Goal: Task Accomplishment & Management: Manage account settings

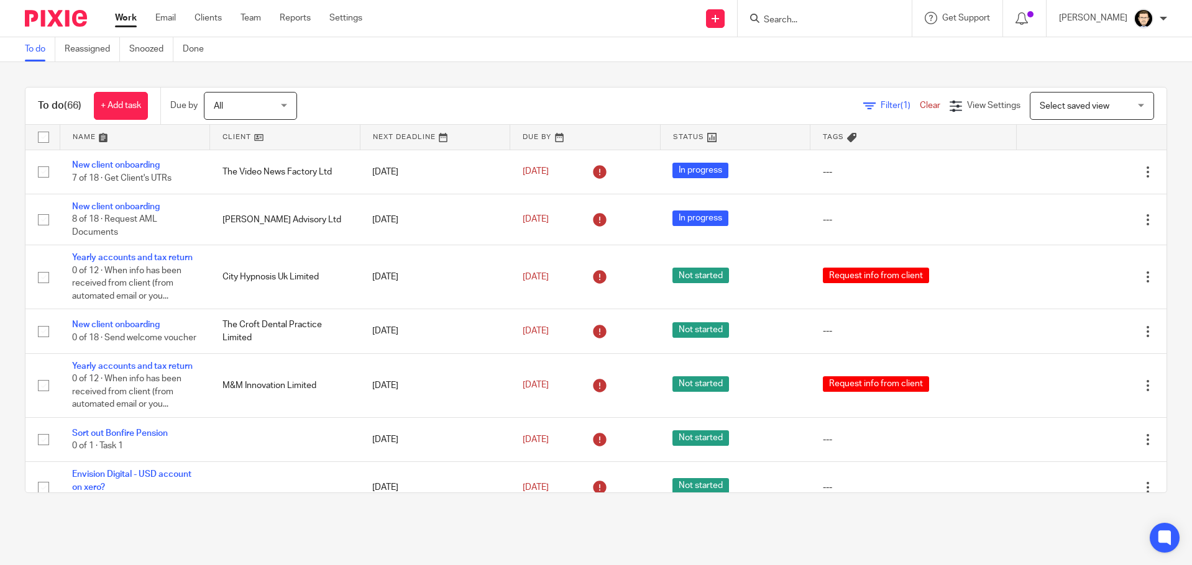
click at [808, 16] on input "Search" at bounding box center [818, 20] width 112 height 11
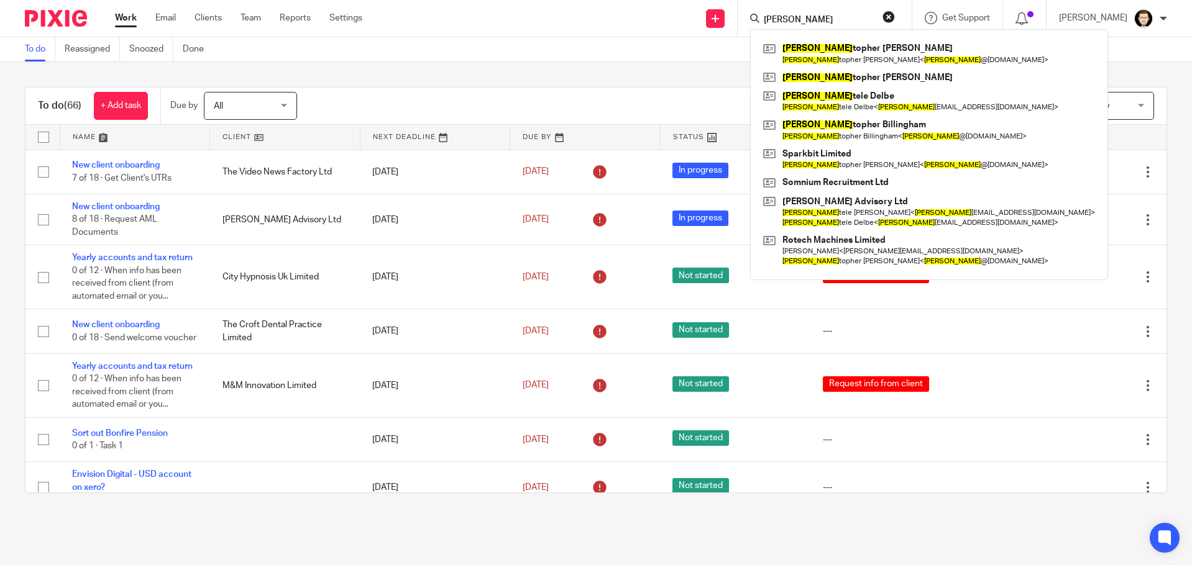
type input "chris"
click button "submit" at bounding box center [0, 0] width 0 height 0
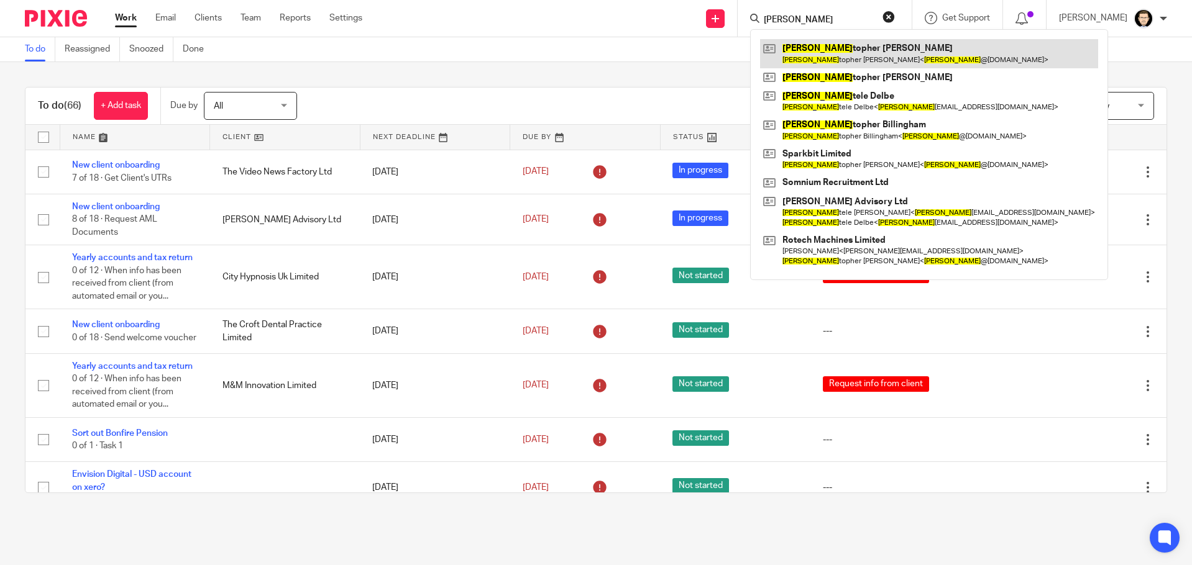
click at [864, 54] on link at bounding box center [929, 53] width 338 height 29
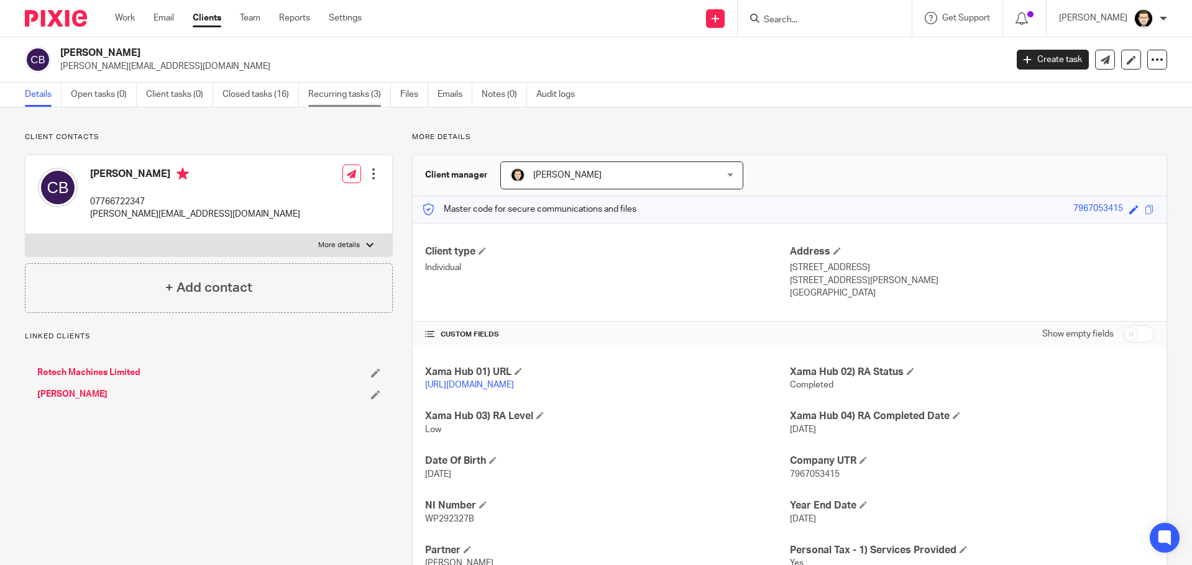
click at [318, 102] on link "Recurring tasks (3)" at bounding box center [349, 95] width 83 height 24
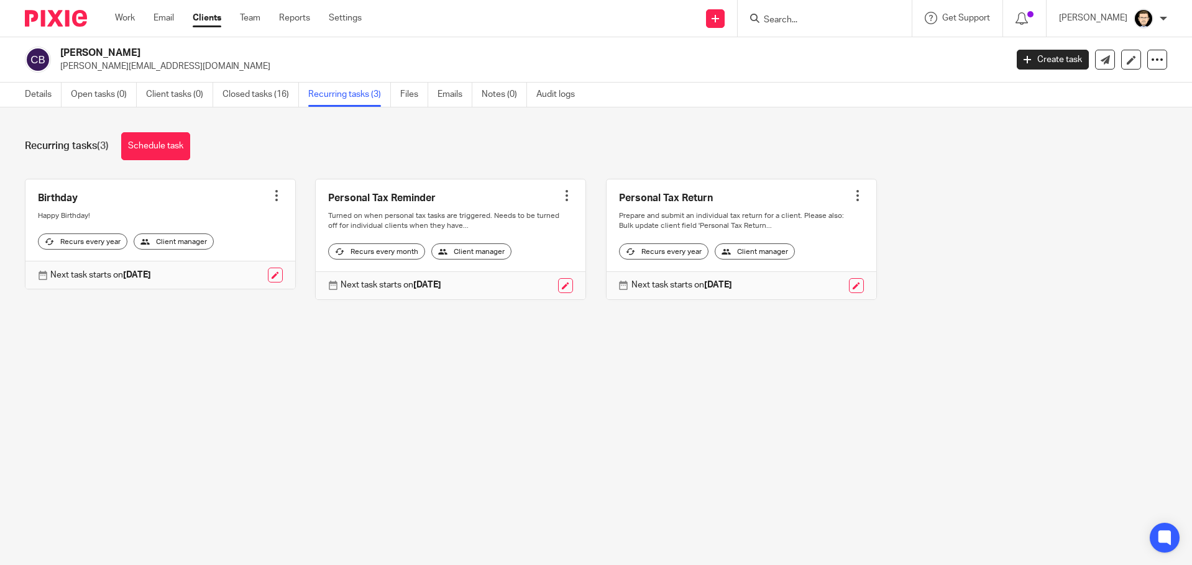
click at [560, 194] on div at bounding box center [566, 196] width 12 height 12
click at [507, 276] on span "Cancel schedule" at bounding box center [511, 274] width 65 height 9
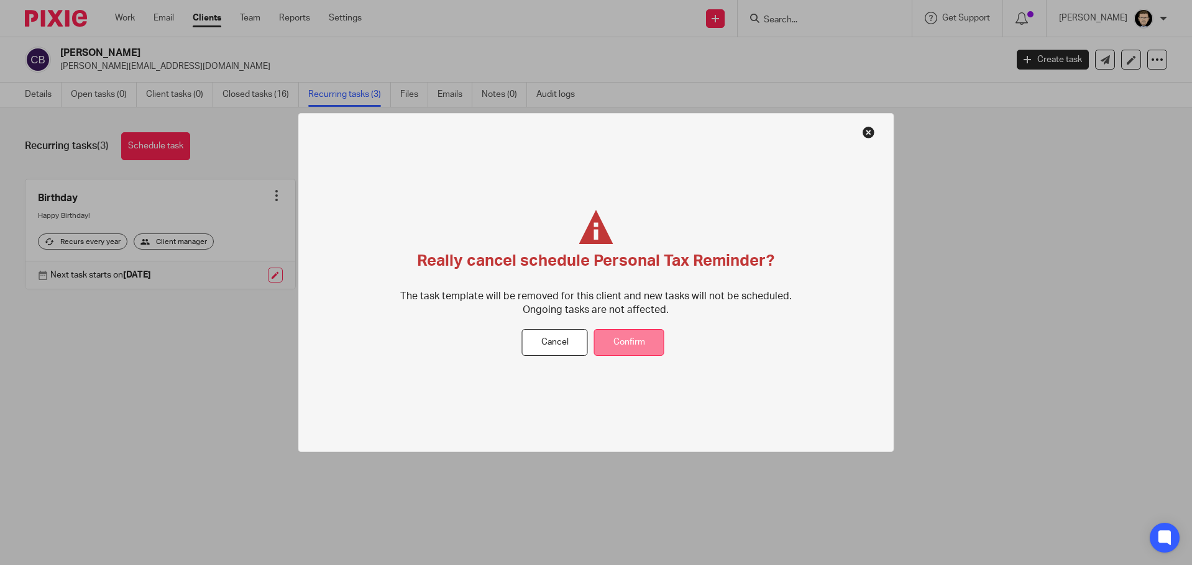
click at [629, 337] on button "Confirm" at bounding box center [629, 342] width 70 height 27
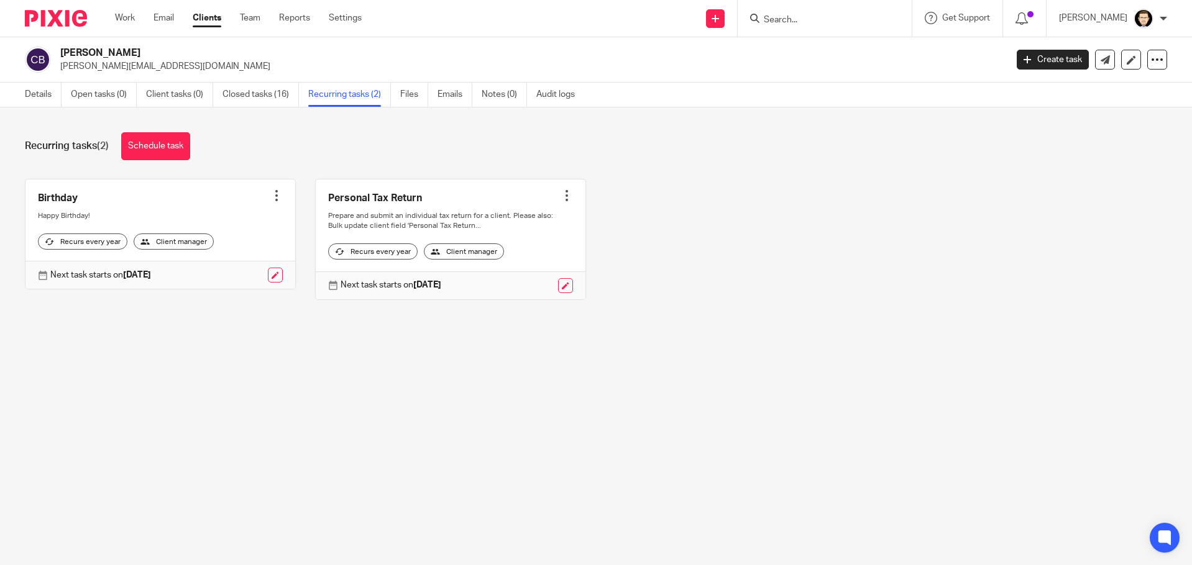
click at [808, 22] on input "Search" at bounding box center [818, 20] width 112 height 11
type input "Youtopia"
click button "submit" at bounding box center [0, 0] width 0 height 0
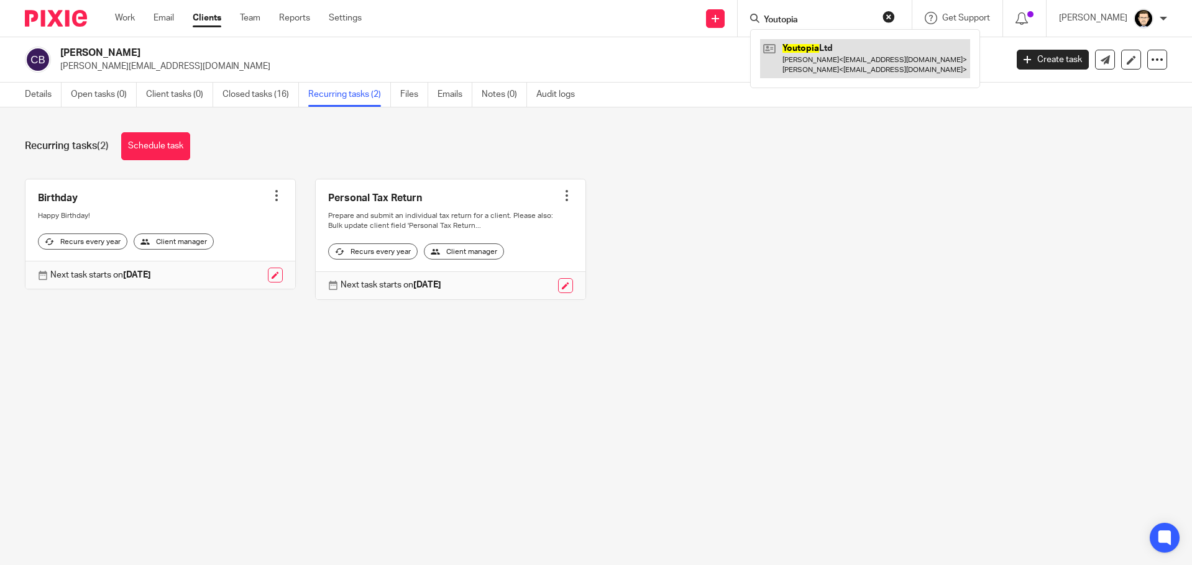
click at [869, 51] on link at bounding box center [865, 58] width 210 height 39
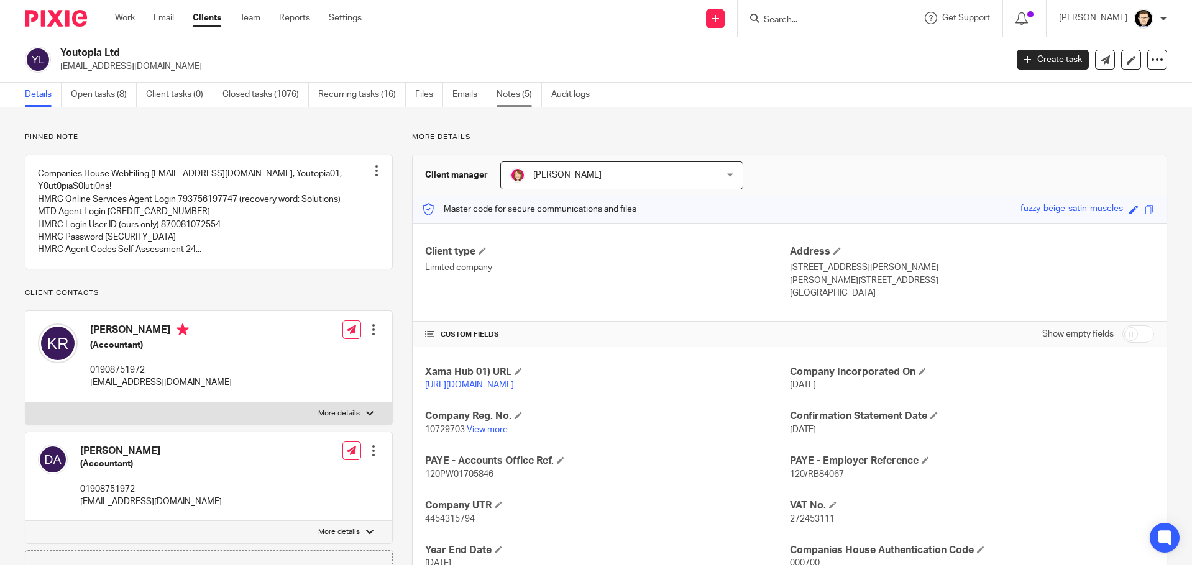
click at [519, 94] on link "Notes (5)" at bounding box center [518, 95] width 45 height 24
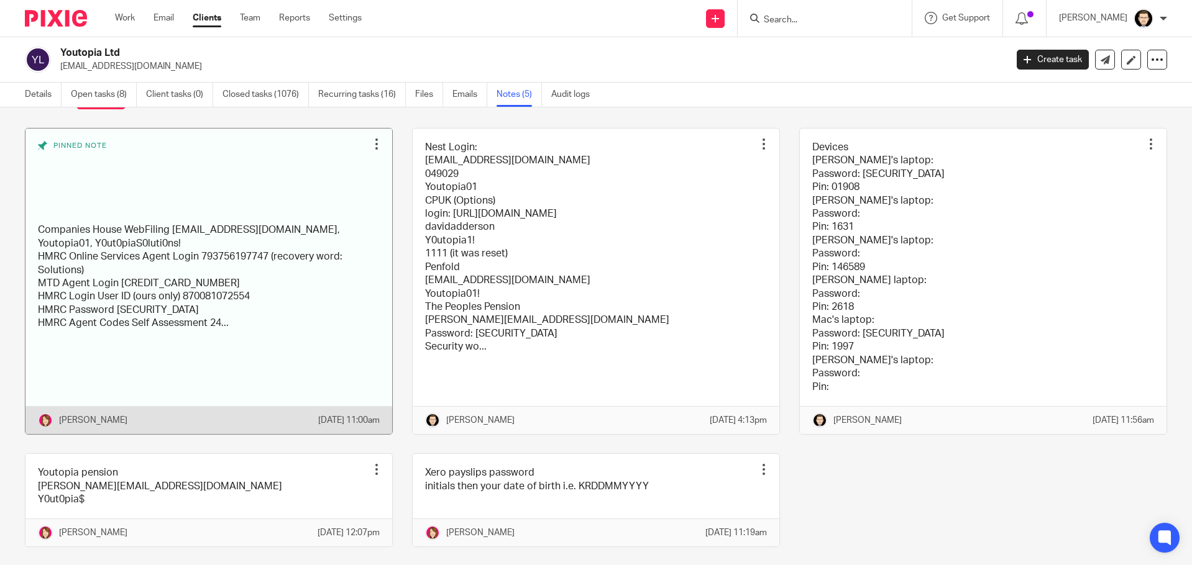
scroll to position [103, 0]
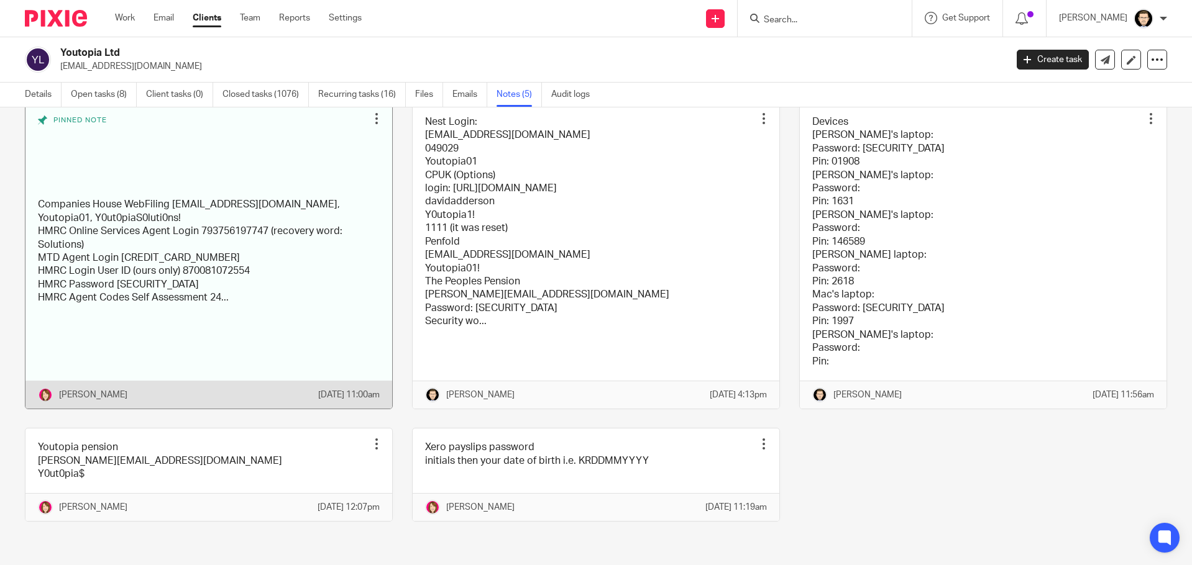
click at [296, 245] on link at bounding box center [208, 256] width 367 height 306
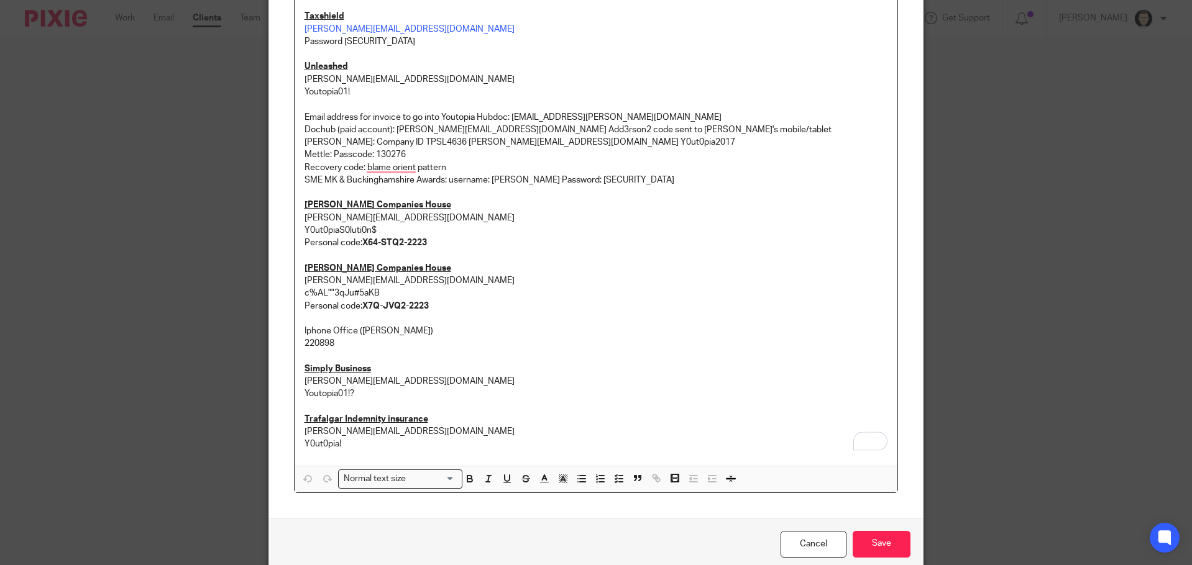
scroll to position [831, 0]
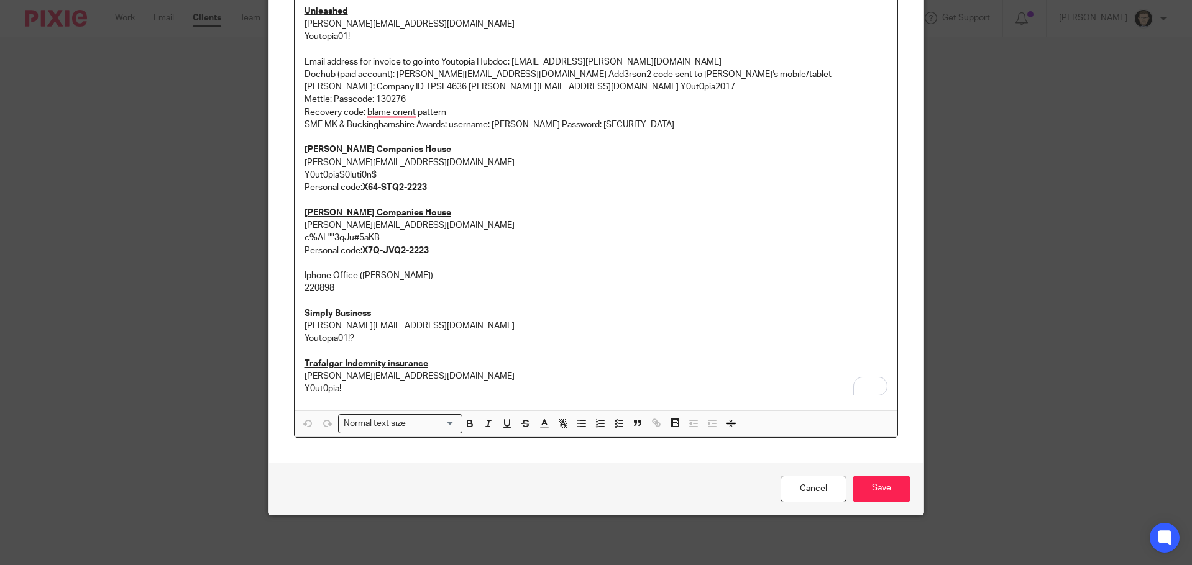
click at [400, 383] on p "Y0ut0pia!" at bounding box center [595, 389] width 583 height 12
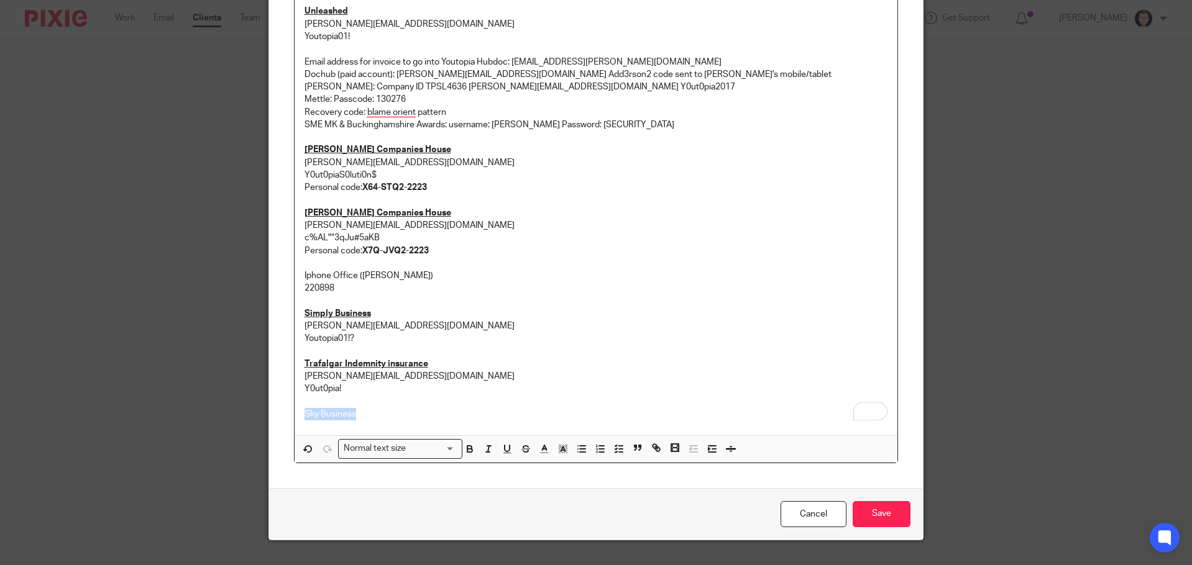
drag, startPoint x: 334, startPoint y: 419, endPoint x: 295, endPoint y: 411, distance: 39.2
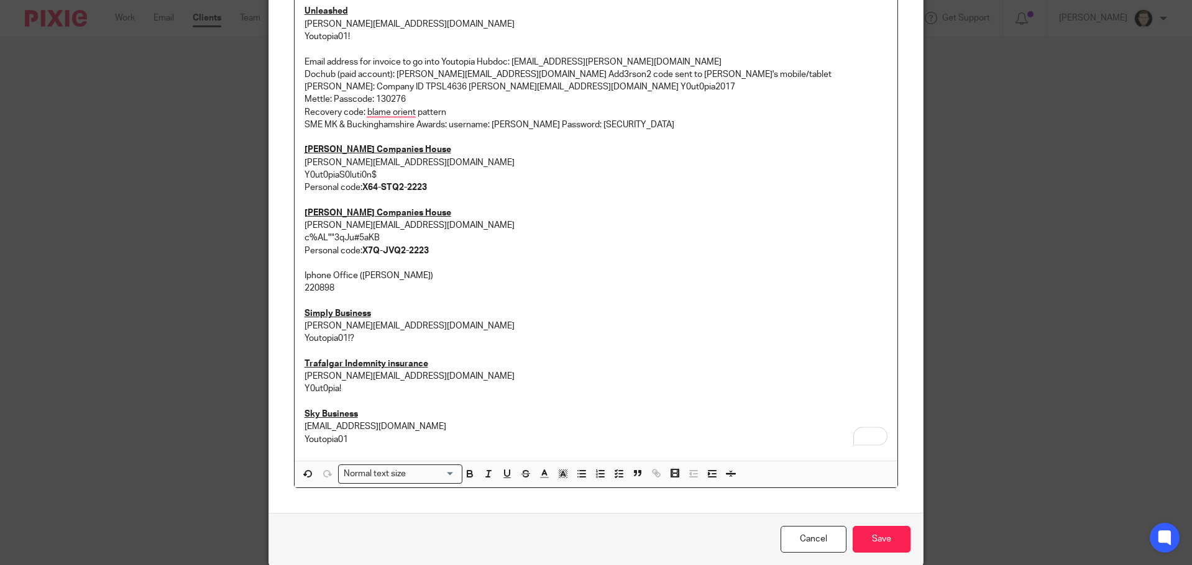
drag, startPoint x: 452, startPoint y: 382, endPoint x: 490, endPoint y: 410, distance: 47.5
click at [454, 382] on p "[PERSON_NAME][EMAIL_ADDRESS][DOMAIN_NAME]" at bounding box center [595, 376] width 583 height 12
click at [866, 529] on input "Save" at bounding box center [882, 539] width 58 height 27
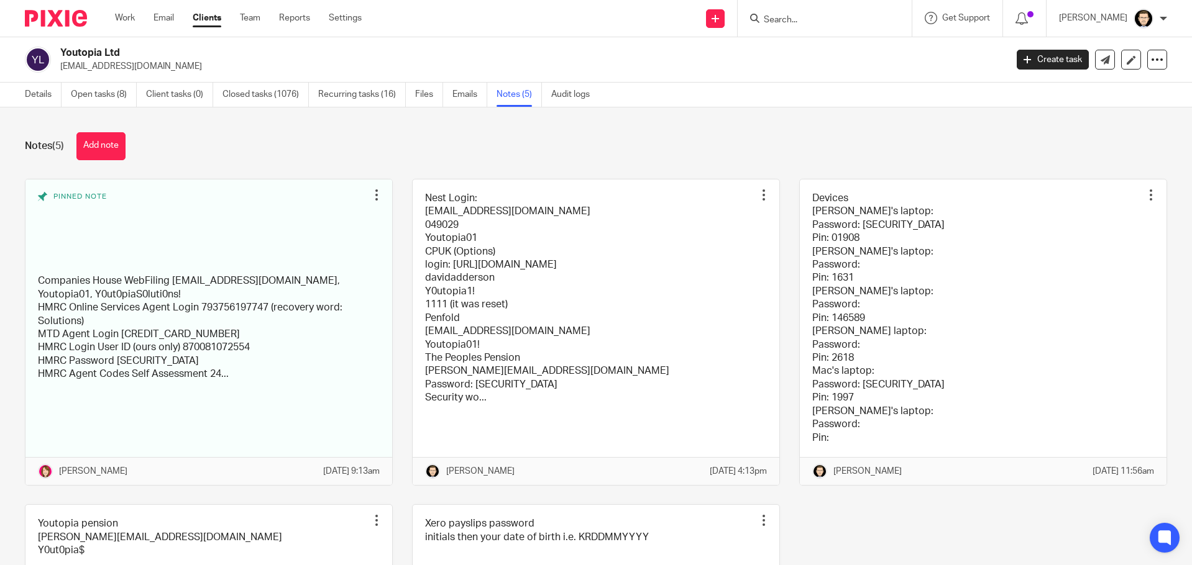
click at [294, 146] on div "Notes (5) Add note" at bounding box center [596, 146] width 1142 height 28
